Goal: Task Accomplishment & Management: Use online tool/utility

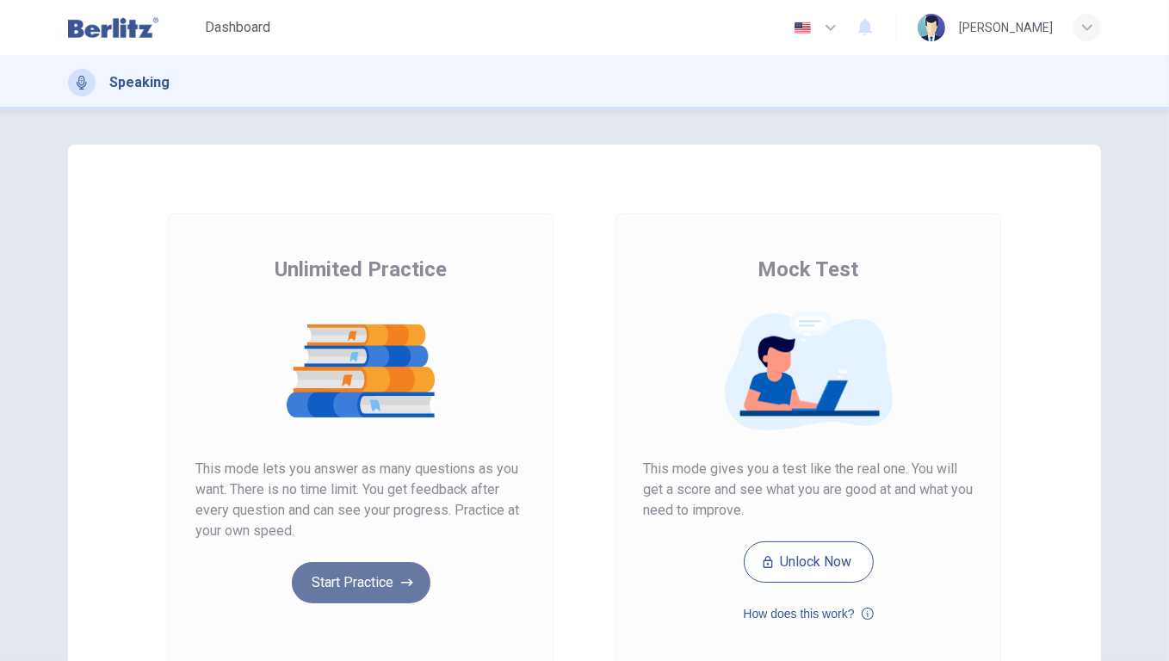
click at [350, 575] on button "Start Practice" at bounding box center [361, 582] width 139 height 41
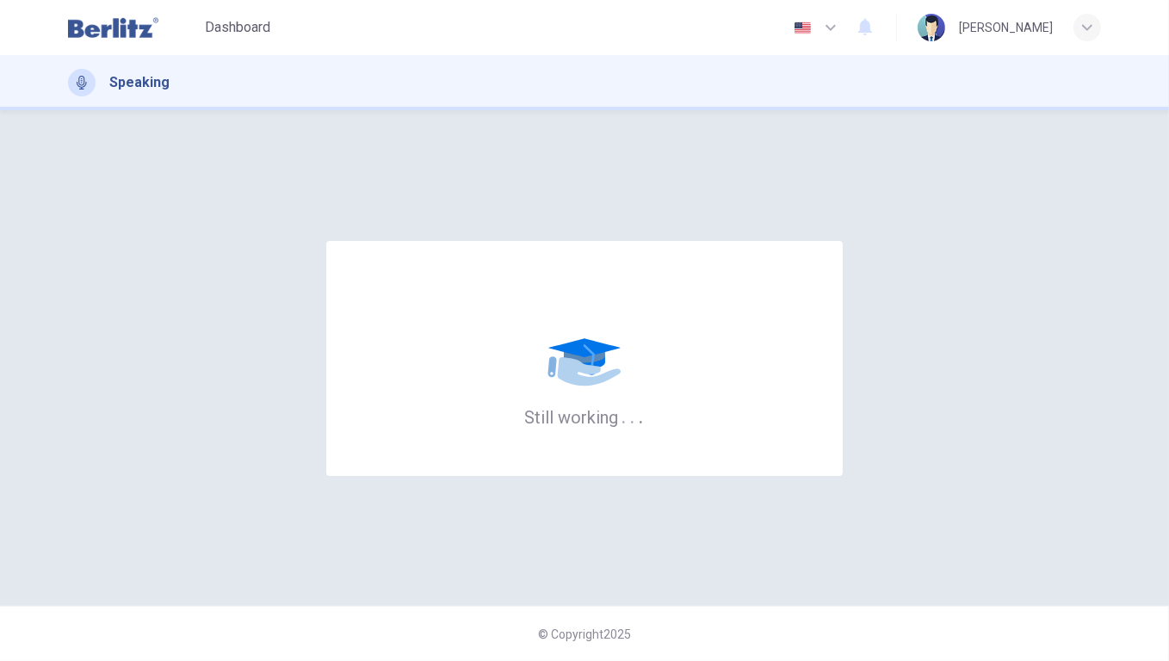
drag, startPoint x: 252, startPoint y: 28, endPoint x: 636, endPoint y: 132, distance: 397.4
click at [252, 28] on span "Dashboard" at bounding box center [237, 27] width 65 height 21
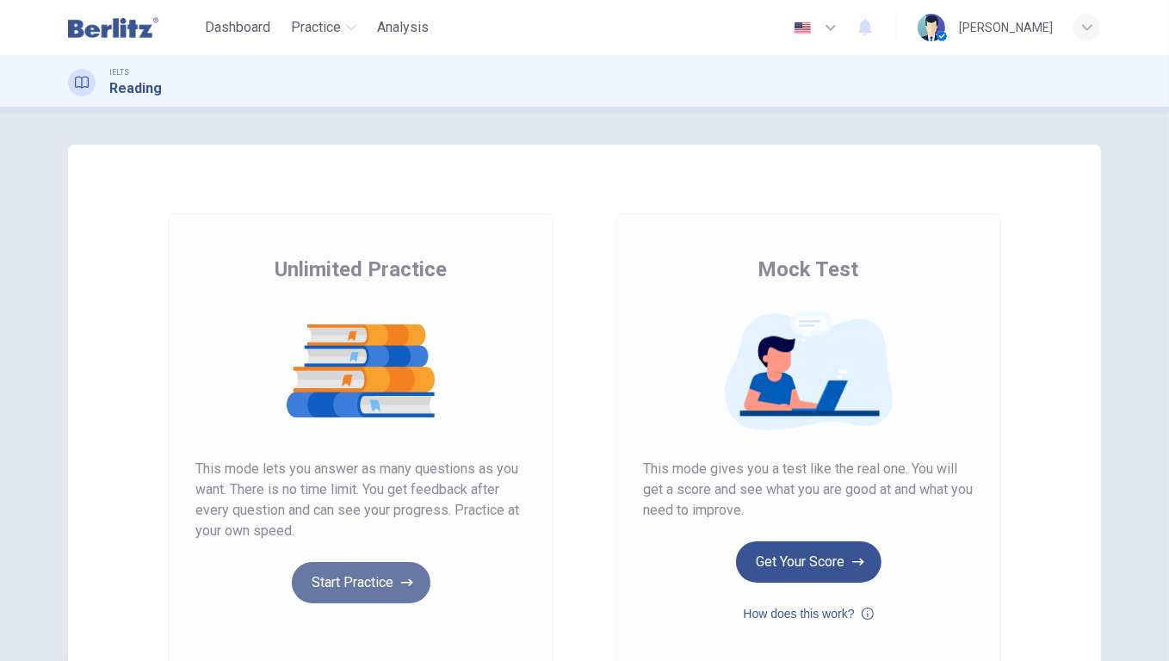
click at [342, 592] on button "Start Practice" at bounding box center [361, 582] width 139 height 41
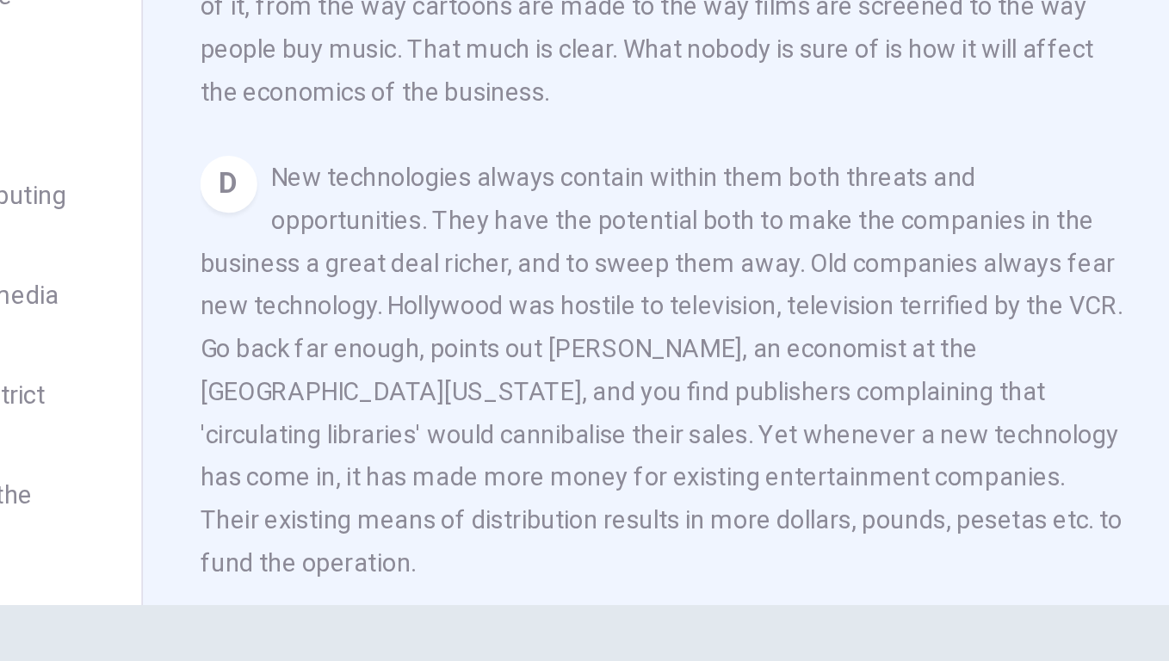
scroll to position [532, 0]
